Goal: Obtain resource: Download file/media

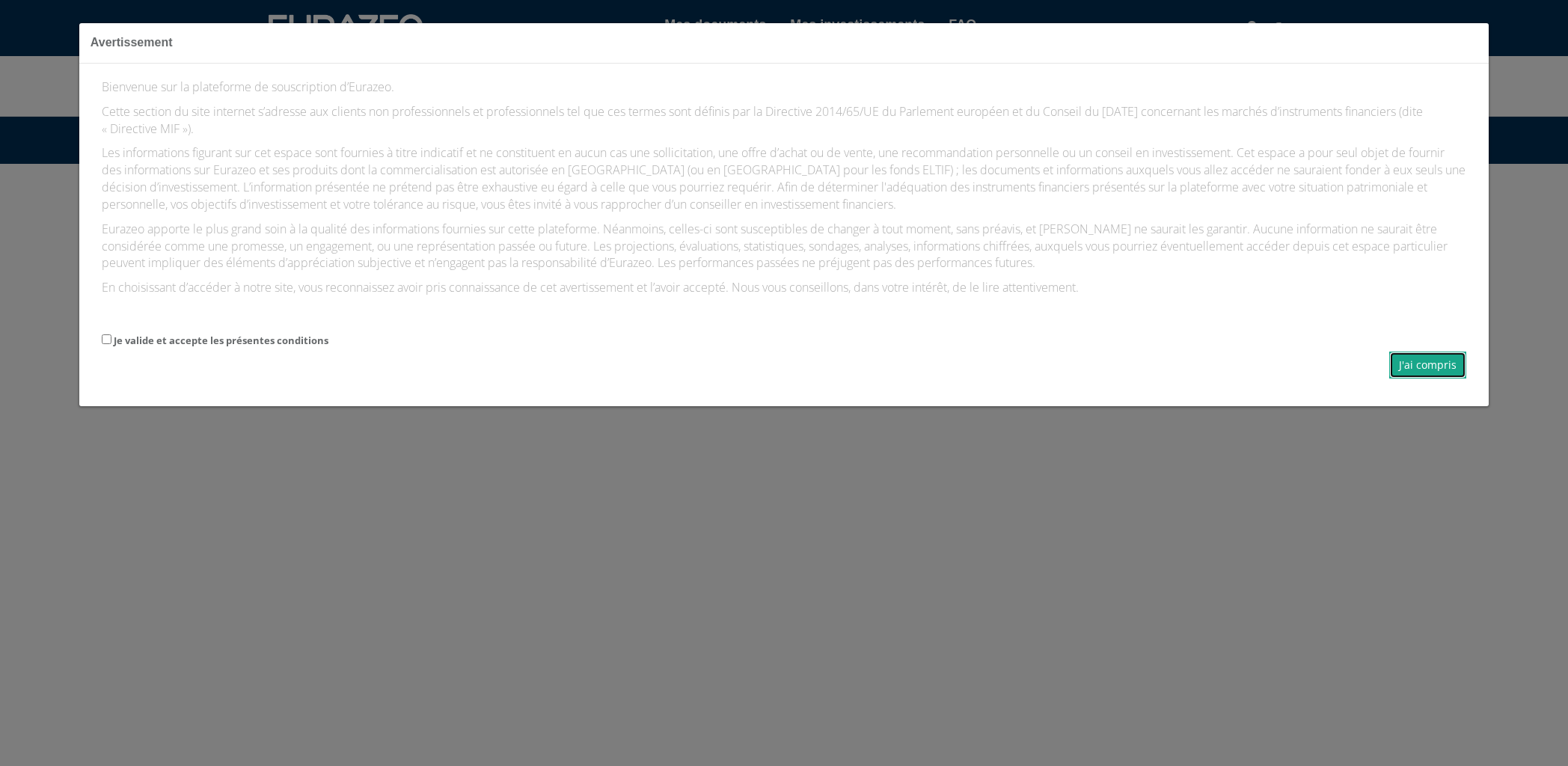
click at [1412, 365] on button "J'ai compris" at bounding box center [1427, 365] width 77 height 27
click at [232, 345] on label "Je valide et accepte les présentes conditions" at bounding box center [221, 341] width 214 height 15
click at [112, 344] on input "Je valide et accepte les présentes conditions" at bounding box center [106, 339] width 10 height 10
checkbox input "true"
click at [1426, 369] on button "J'ai compris" at bounding box center [1427, 365] width 77 height 27
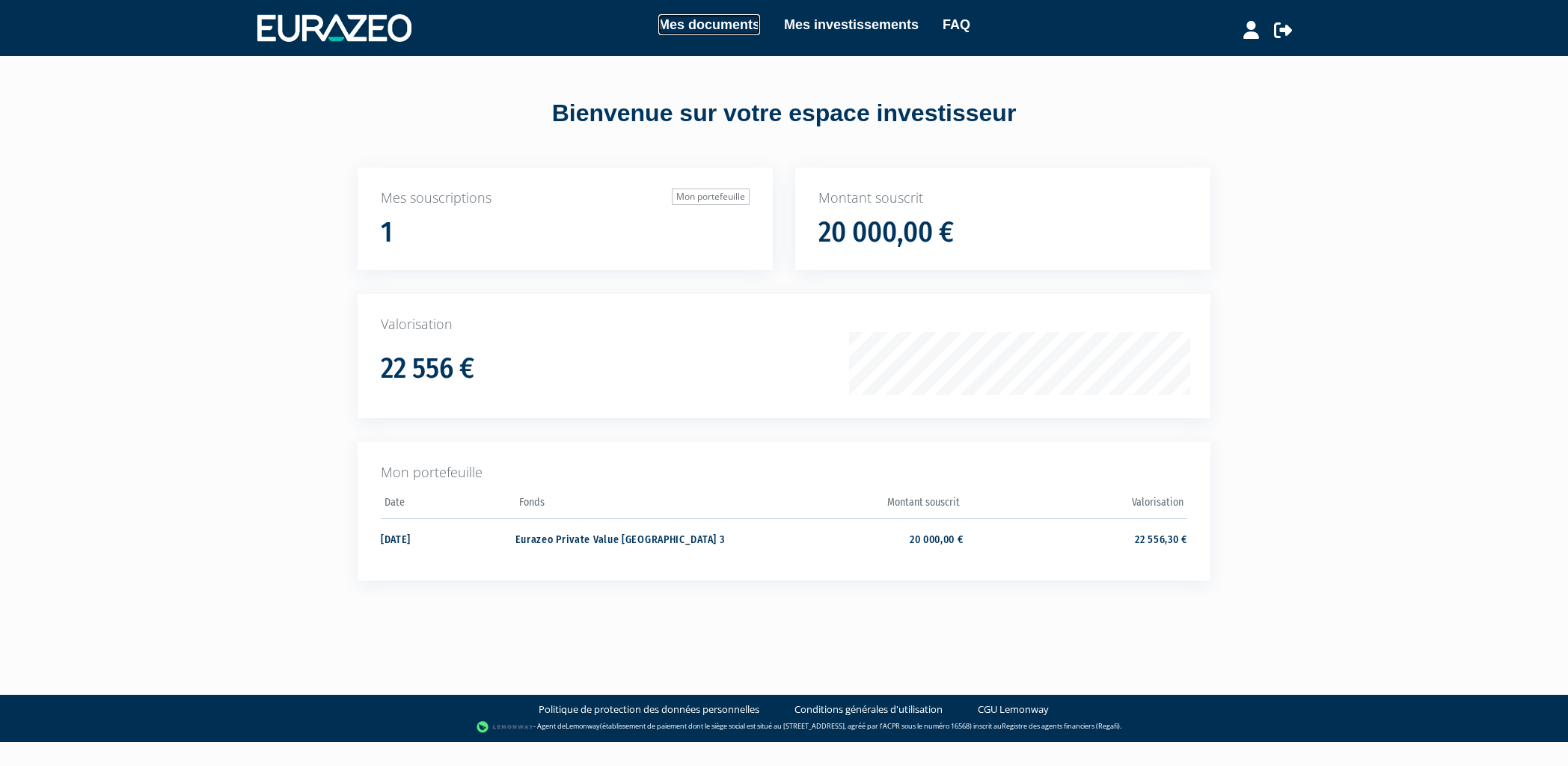
click at [742, 29] on link "Mes documents" at bounding box center [709, 25] width 102 height 21
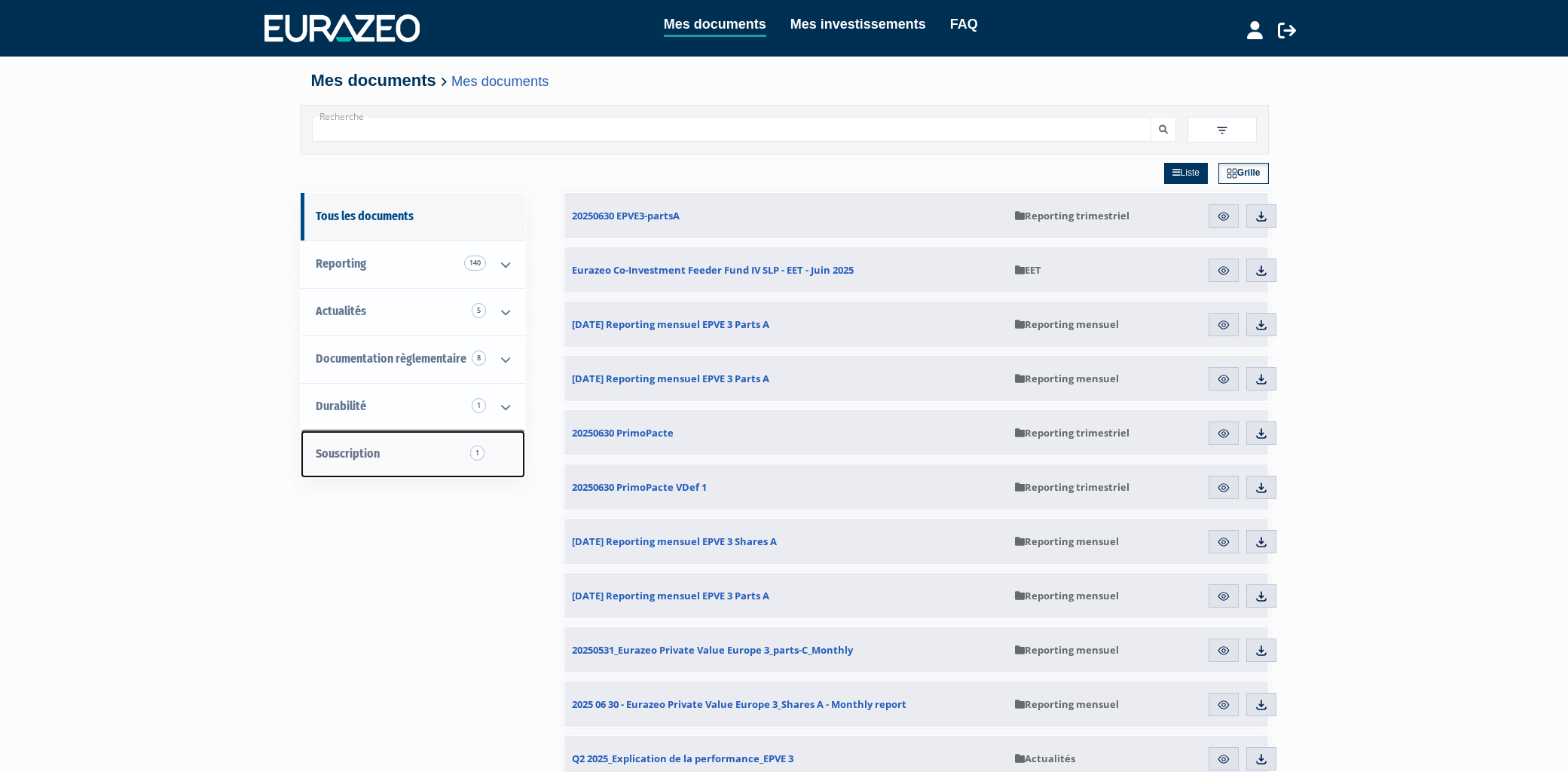
click at [396, 451] on link "Souscription 1" at bounding box center [412, 454] width 224 height 48
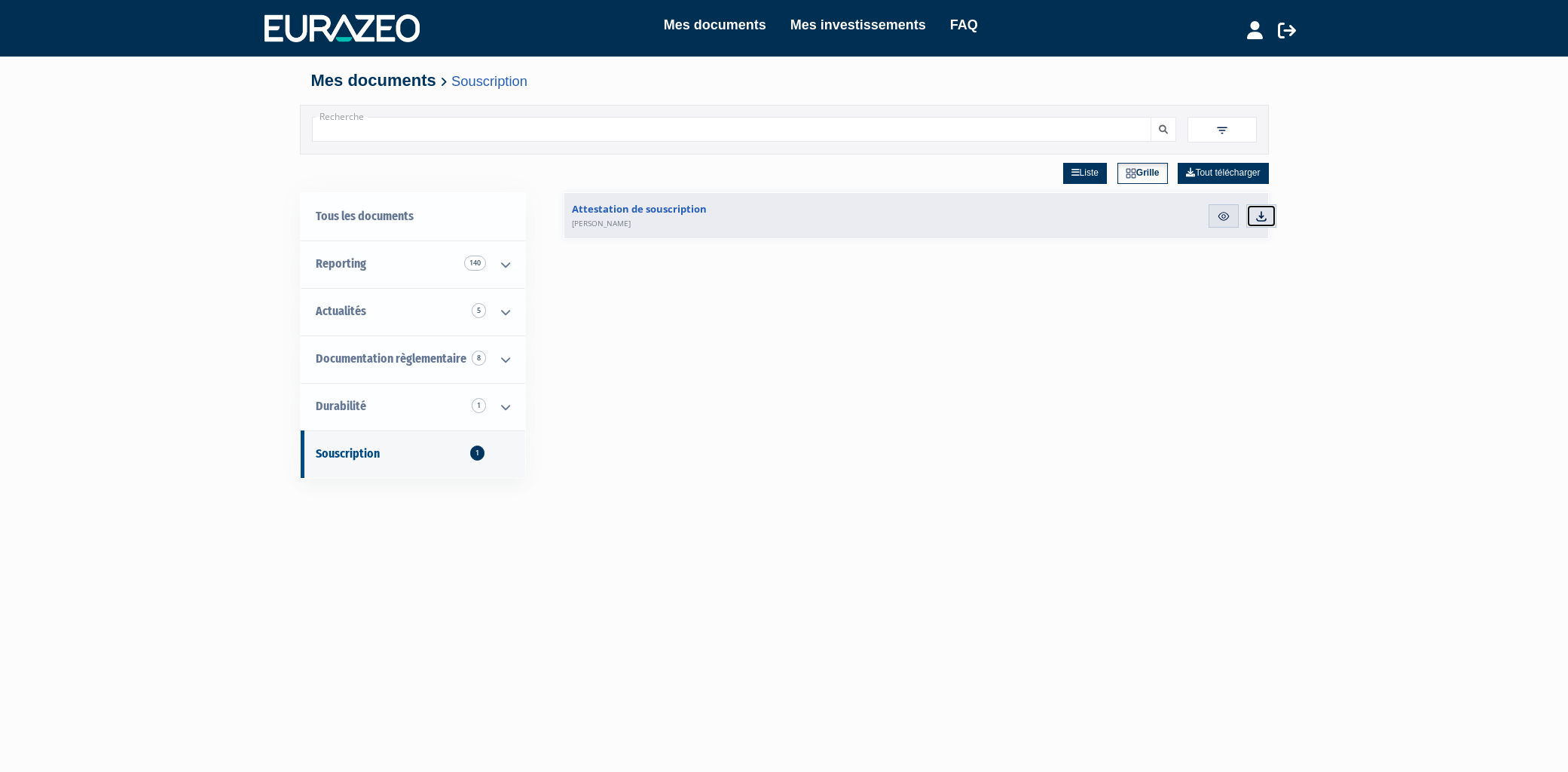
click at [1265, 216] on img at bounding box center [1261, 216] width 14 height 14
